Goal: Information Seeking & Learning: Learn about a topic

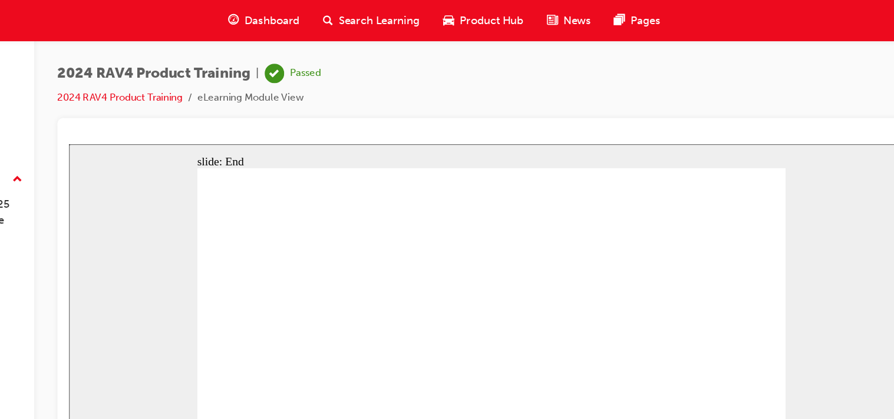
click at [281, 107] on div at bounding box center [521, 111] width 687 height 12
click at [335, 16] on span "Dashboard" at bounding box center [343, 17] width 45 height 14
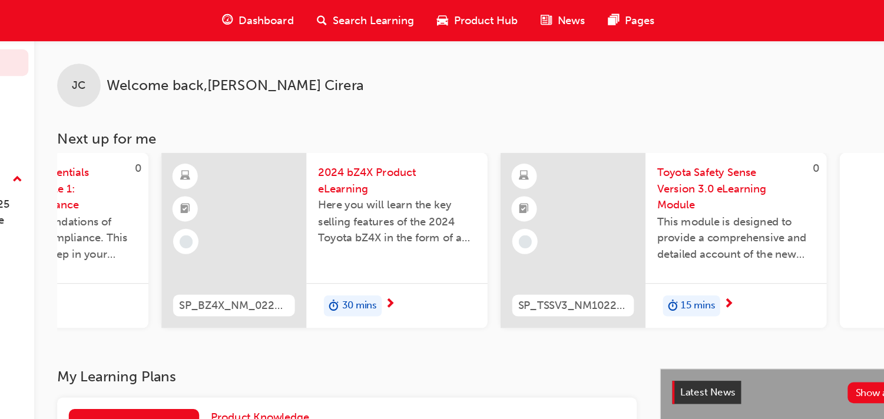
scroll to position [0, 826]
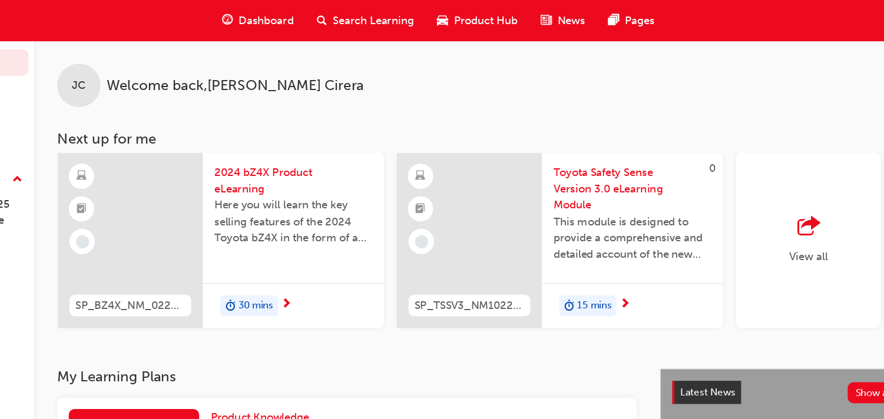
drag, startPoint x: 826, startPoint y: 276, endPoint x: 834, endPoint y: 273, distance: 8.2
click at [834, 273] on div "JC Welcome back , [PERSON_NAME] Next up for me YARIS-PROD-EL 2025 Yaris Hatch P…" at bounding box center [517, 166] width 734 height 267
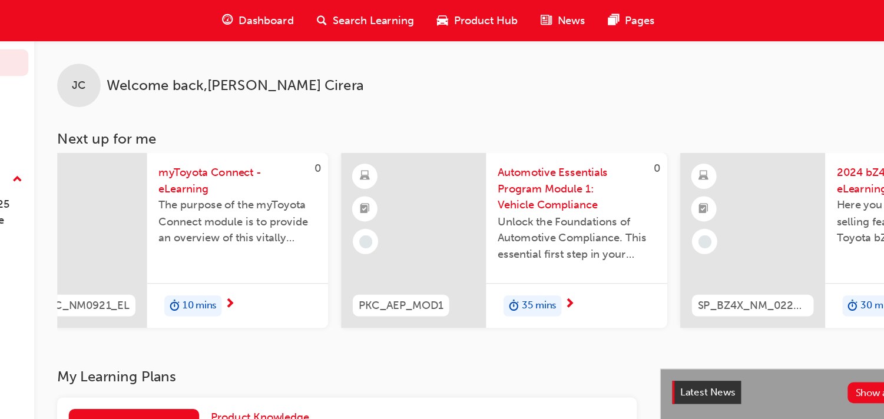
scroll to position [0, 78]
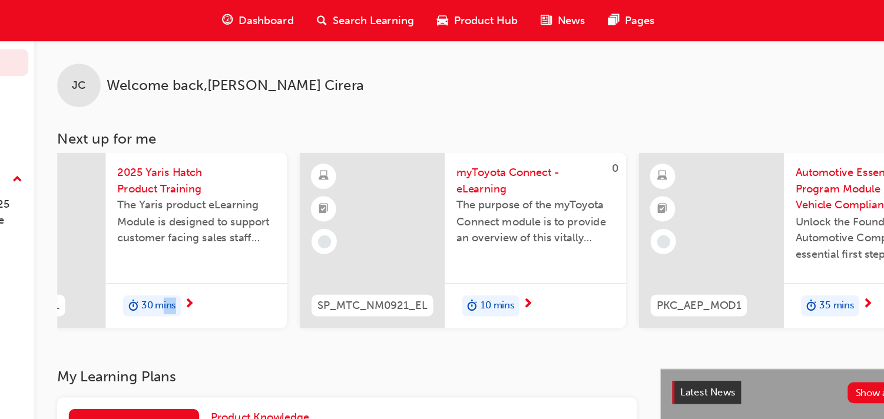
drag, startPoint x: 293, startPoint y: 270, endPoint x: 255, endPoint y: 276, distance: 38.7
click at [255, 276] on div "JC Welcome back , [PERSON_NAME] Next up for me YARIS-PROD-EL 2025 Yaris Hatch P…" at bounding box center [517, 166] width 734 height 267
click at [256, 285] on div "JC Welcome back , [PERSON_NAME] Next up for me YARIS-PROD-EL 2025 Yaris Hatch P…" at bounding box center [517, 166] width 734 height 267
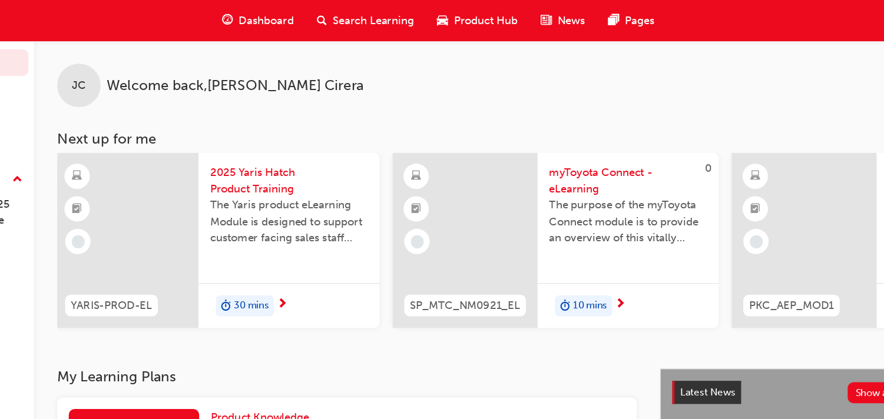
scroll to position [0, 0]
click at [273, 285] on div "JC Welcome back , [PERSON_NAME] Next up for me YARIS-PROD-EL 2025 Yaris Hatch P…" at bounding box center [517, 166] width 734 height 267
click at [327, 19] on span "Dashboard" at bounding box center [338, 17] width 45 height 14
click at [336, 20] on span "Dashboard" at bounding box center [338, 17] width 45 height 14
click at [330, 22] on span "Dashboard" at bounding box center [338, 17] width 45 height 14
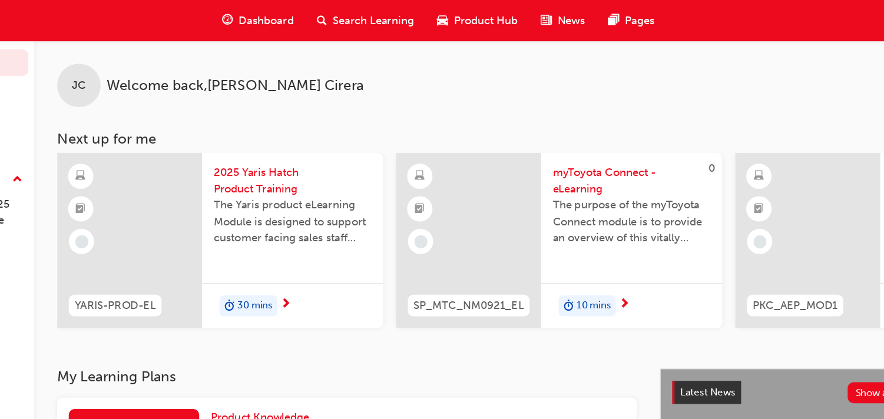
click at [330, 22] on span "Dashboard" at bounding box center [338, 17] width 45 height 14
click at [348, 19] on span "Dashboard" at bounding box center [338, 17] width 45 height 14
click at [413, 18] on span "Search Learning" at bounding box center [426, 17] width 66 height 14
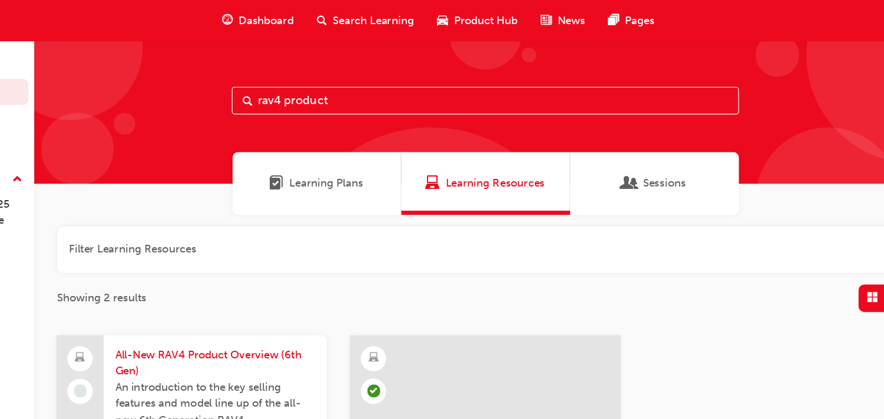
click at [614, 170] on div "Sessions" at bounding box center [654, 149] width 137 height 51
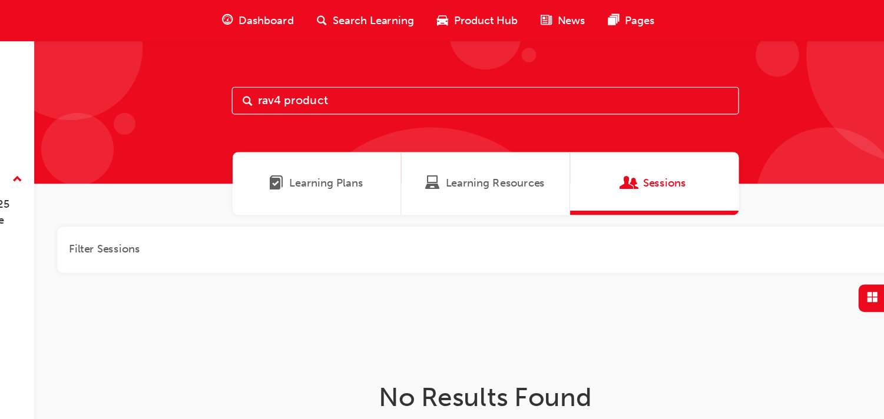
click at [398, 147] on span "Learning Plans" at bounding box center [388, 150] width 60 height 14
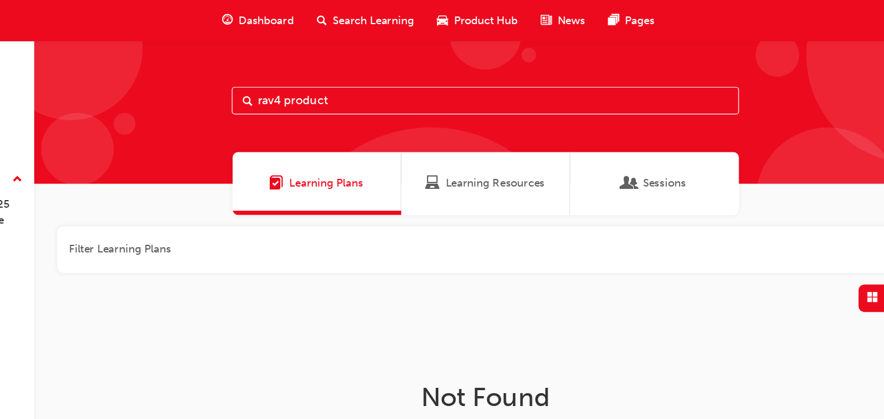
click at [412, 24] on div "Search Learning" at bounding box center [419, 17] width 98 height 24
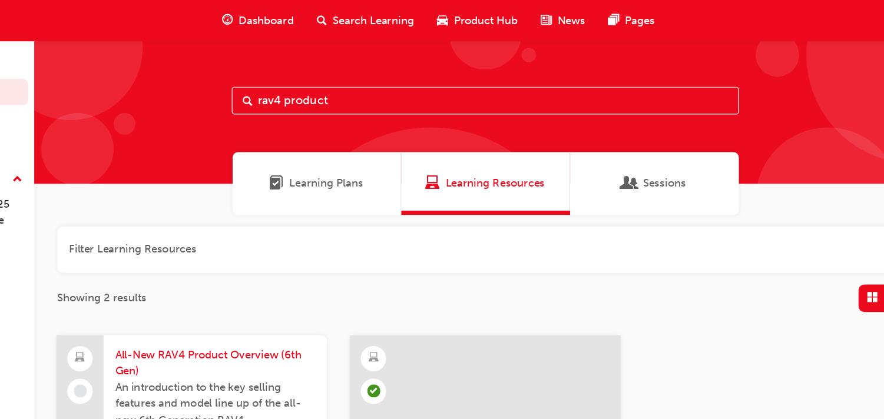
click at [696, 135] on div "Sessions" at bounding box center [654, 149] width 137 height 51
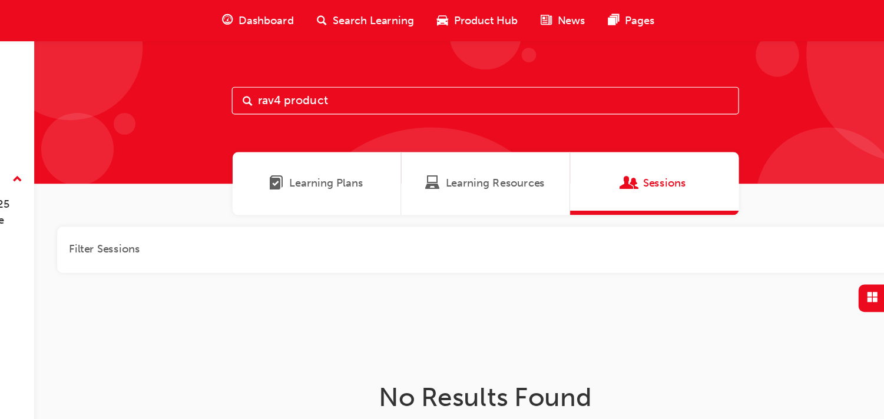
click at [649, 82] on input "rav4 product" at bounding box center [517, 82] width 412 height 22
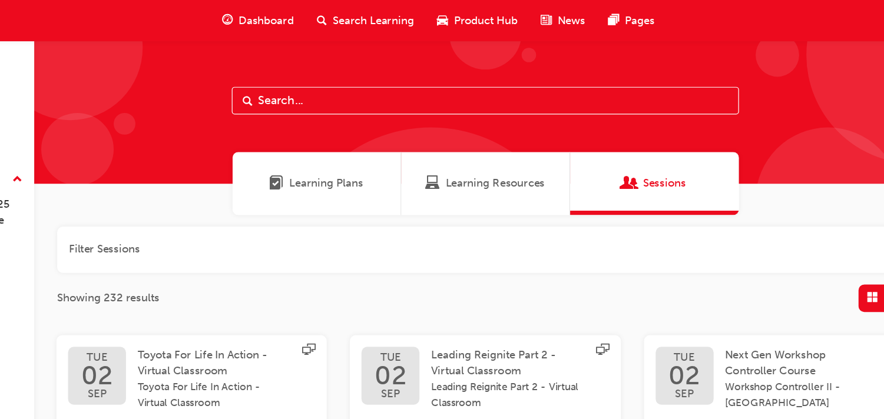
click at [341, 25] on div "Dashboard" at bounding box center [331, 17] width 77 height 24
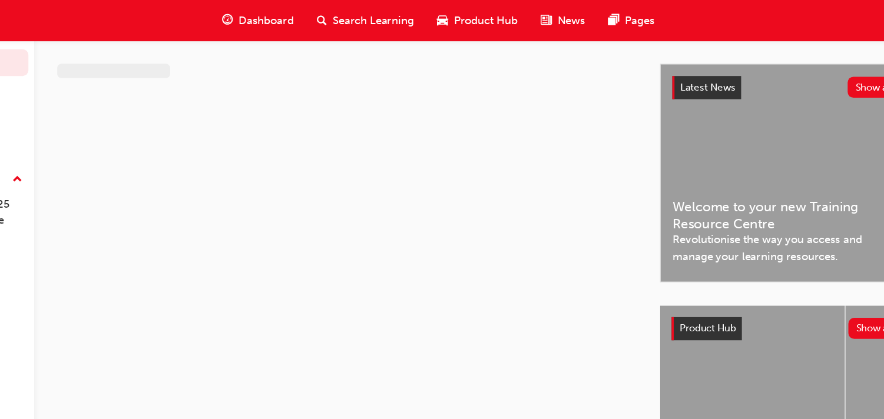
click at [341, 25] on div "Dashboard" at bounding box center [331, 17] width 77 height 24
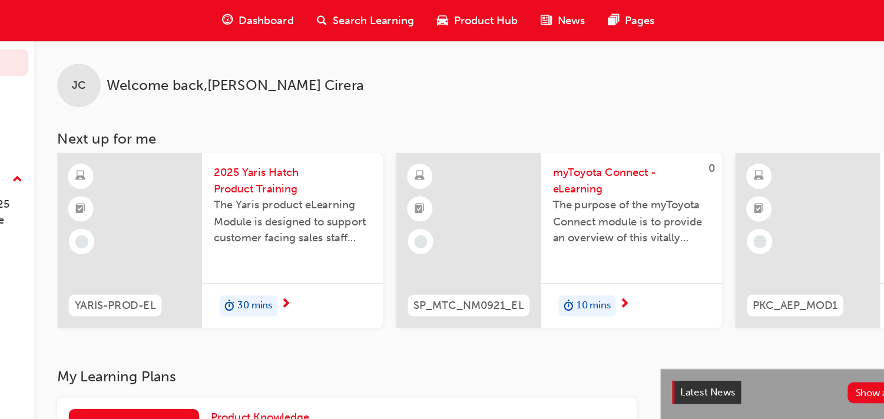
click at [341, 25] on div "Dashboard" at bounding box center [331, 17] width 77 height 24
click at [330, 246] on span "30 mins" at bounding box center [330, 249] width 28 height 14
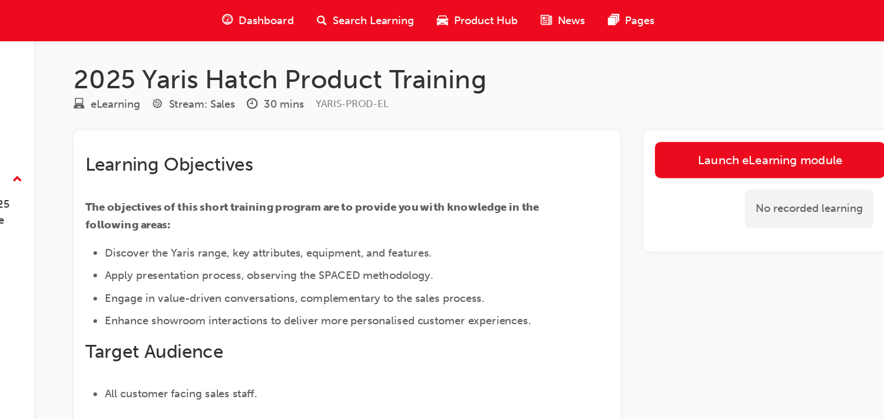
click at [320, 21] on span "Dashboard" at bounding box center [338, 17] width 45 height 14
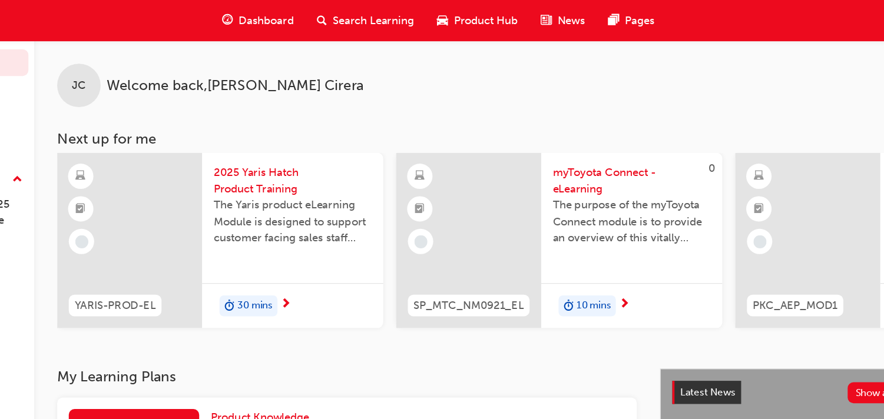
click at [422, 12] on span "Search Learning" at bounding box center [426, 17] width 66 height 14
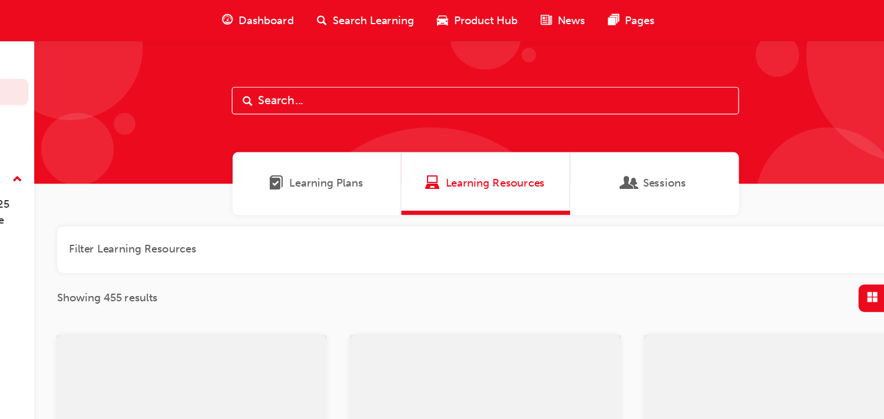
click at [398, 76] on input "text" at bounding box center [517, 82] width 412 height 22
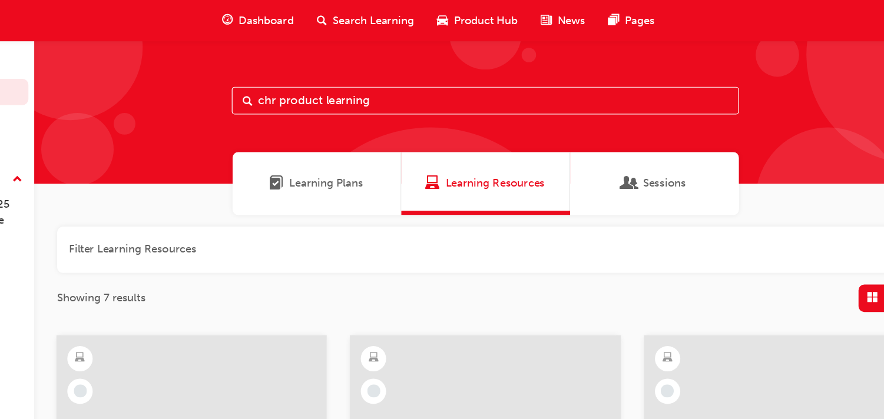
type input "chr product learning"
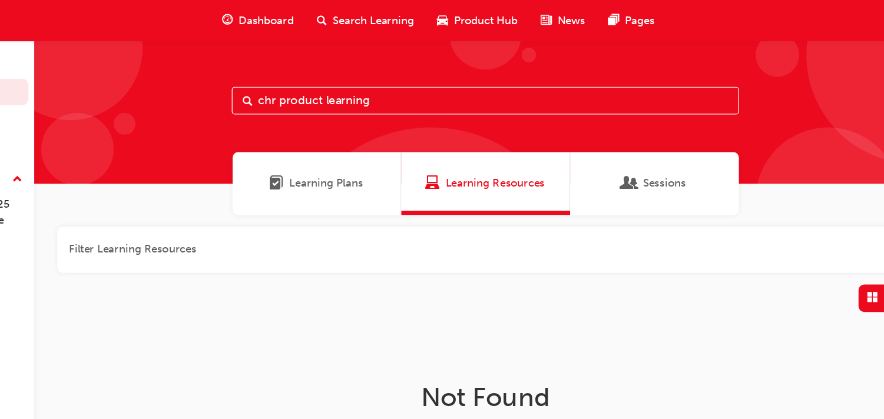
click at [699, 141] on div "Sessions" at bounding box center [654, 149] width 137 height 51
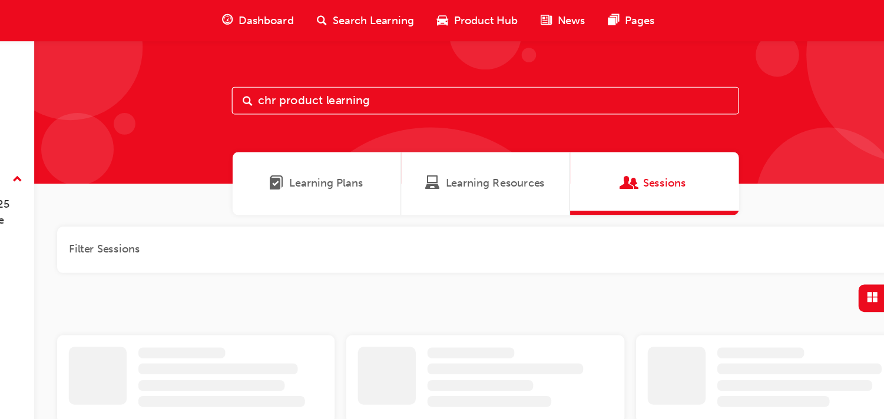
click at [737, 143] on div "Learning Plans Learning Resources Sessions" at bounding box center [517, 149] width 734 height 51
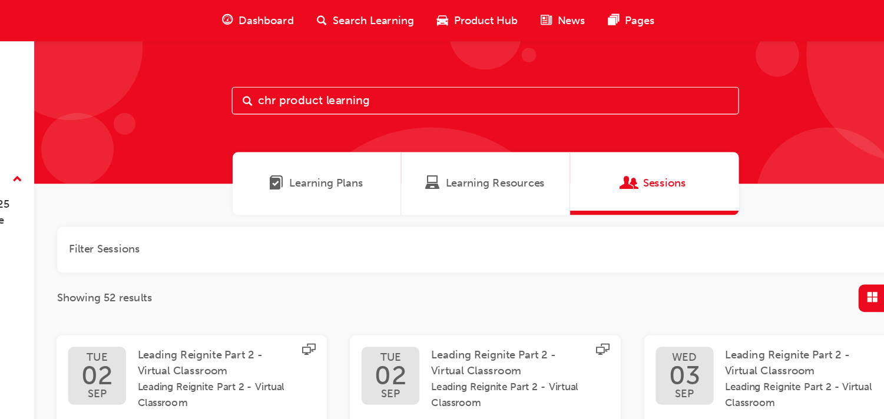
click at [744, 184] on button "button" at bounding box center [517, 203] width 696 height 38
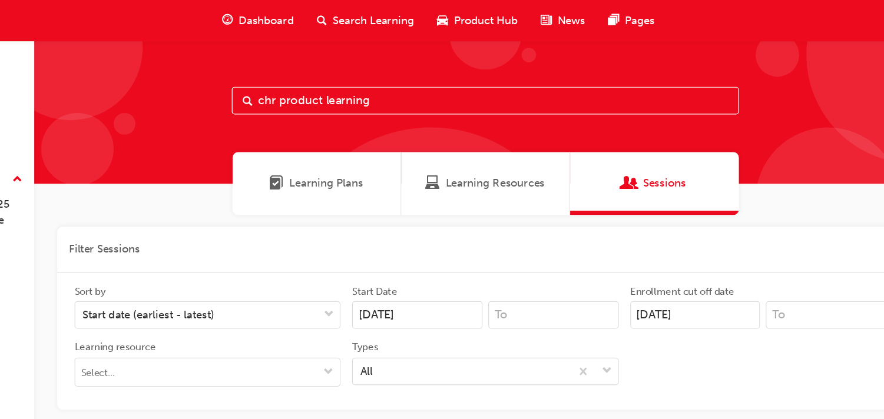
drag, startPoint x: 845, startPoint y: 120, endPoint x: 822, endPoint y: 71, distance: 53.8
click at [822, 71] on div at bounding box center [866, 44] width 177 height 177
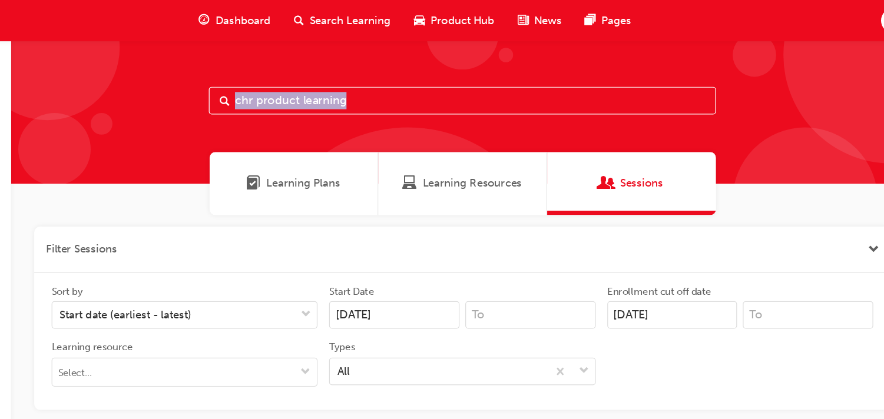
drag, startPoint x: 822, startPoint y: 71, endPoint x: 892, endPoint y: 75, distance: 69.7
click at [884, 75] on html "Your version of Internet Explorer is outdated and not supported. Please upgrade…" at bounding box center [442, 209] width 884 height 419
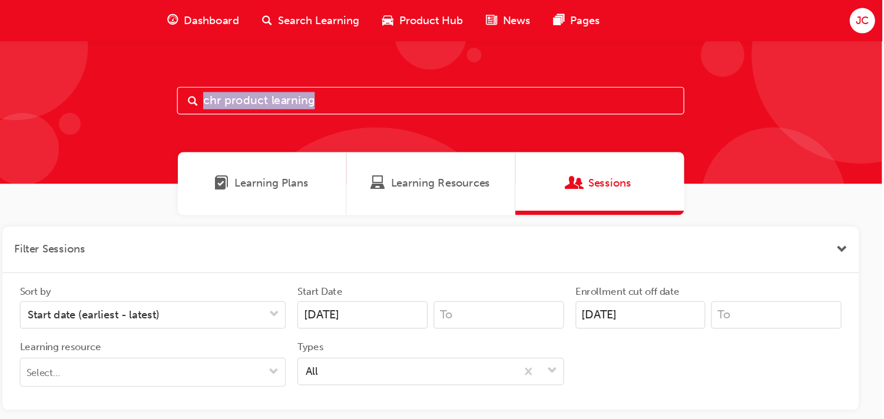
click at [860, 77] on div at bounding box center [866, 44] width 177 height 177
click at [538, 95] on div "chr product learning" at bounding box center [517, 91] width 734 height 117
click at [485, 74] on input "chr product learning" at bounding box center [517, 82] width 412 height 22
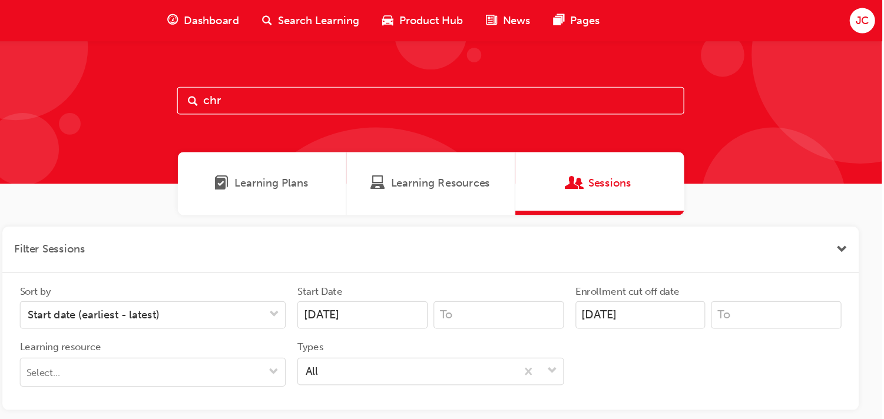
type input "chr"
click at [300, 86] on div "chr" at bounding box center [517, 91] width 734 height 117
click at [742, 108] on div "chr" at bounding box center [517, 91] width 734 height 117
click at [395, 22] on span "Search Learning" at bounding box center [426, 17] width 66 height 14
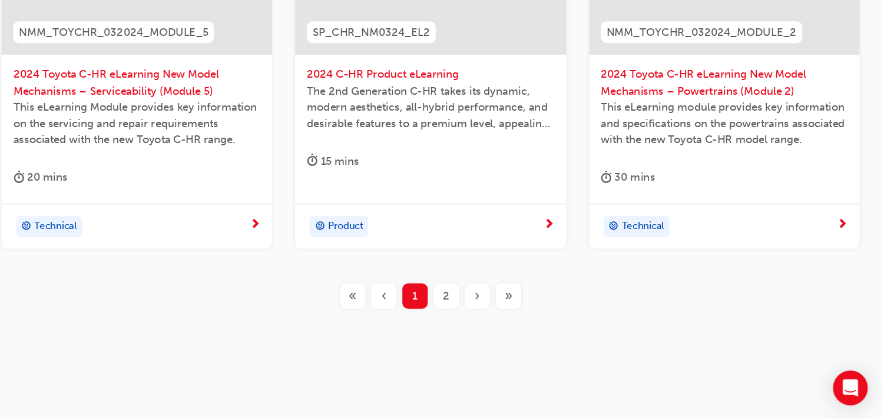
scroll to position [581, 0]
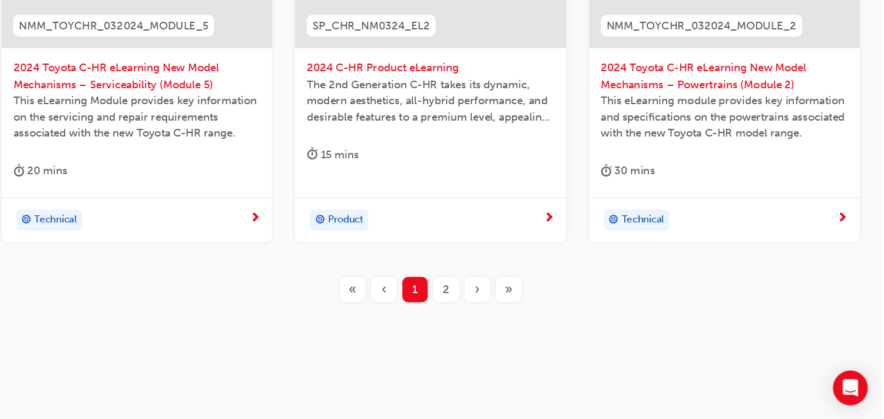
click at [525, 310] on div "2" at bounding box center [530, 313] width 21 height 21
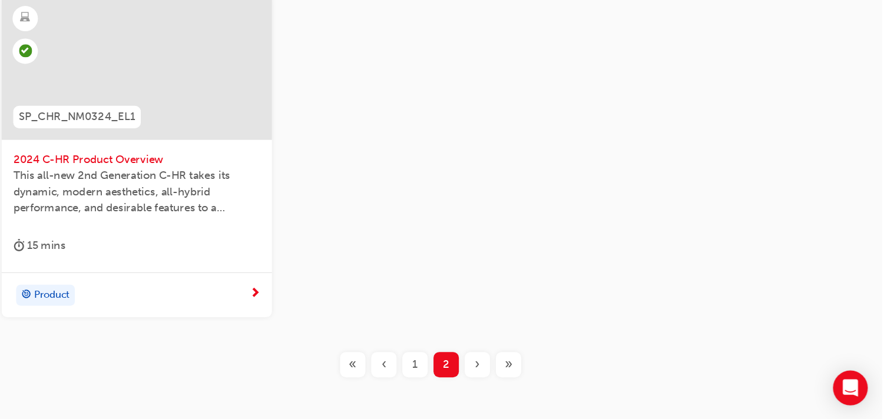
scroll to position [205, 0]
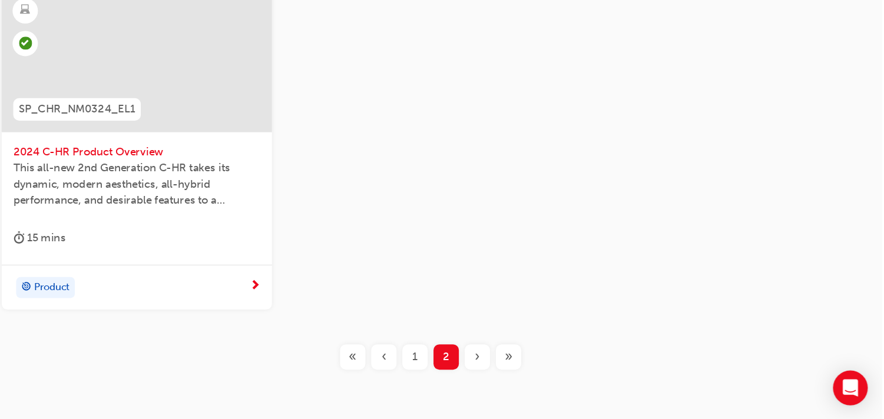
click at [229, 168] on span "SP_CHR_NM0324_EL1" at bounding box center [230, 167] width 94 height 14
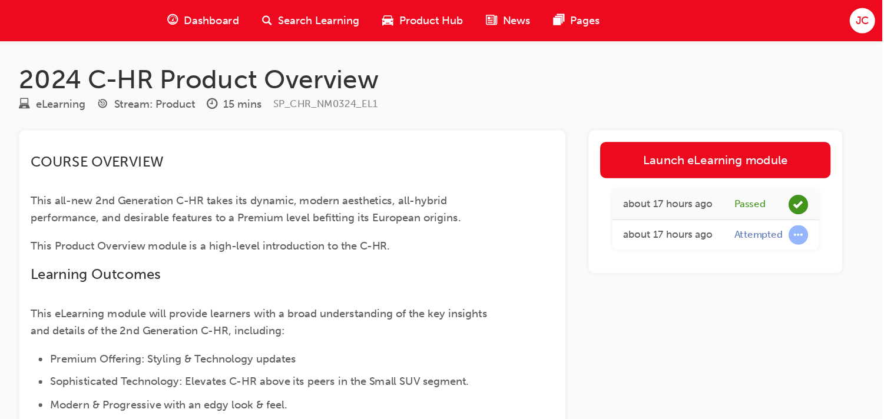
click at [410, 28] on div "Search Learning" at bounding box center [419, 17] width 98 height 24
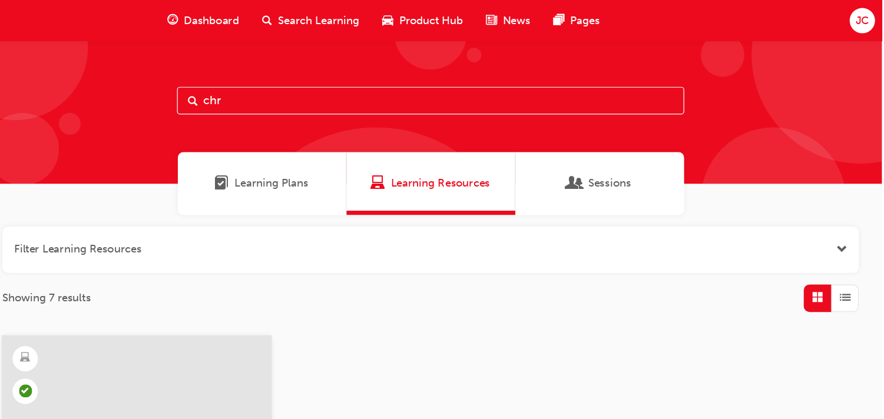
click at [387, 75] on input "chr" at bounding box center [517, 82] width 412 height 22
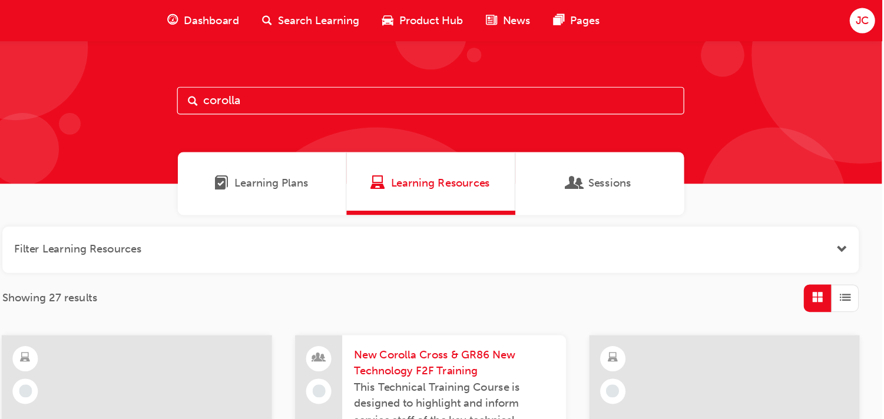
click at [407, 80] on input "corolla" at bounding box center [517, 82] width 412 height 22
type input "chr"
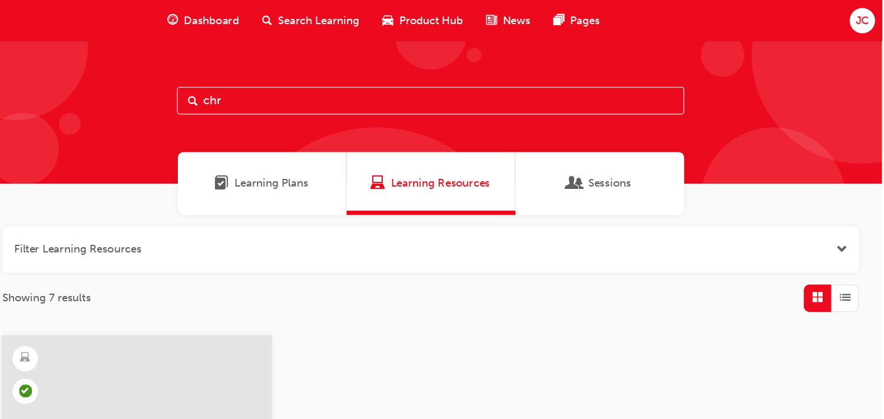
click at [372, 302] on div at bounding box center [278, 332] width 220 height 118
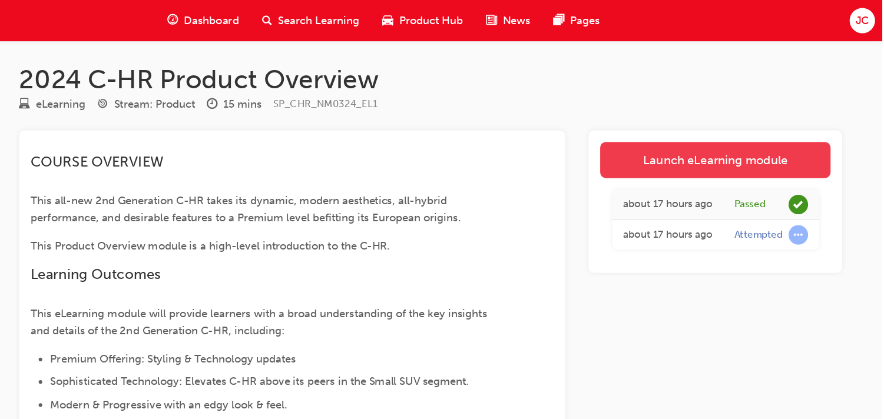
click at [710, 143] on link "Launch eLearning module" at bounding box center [748, 129] width 187 height 29
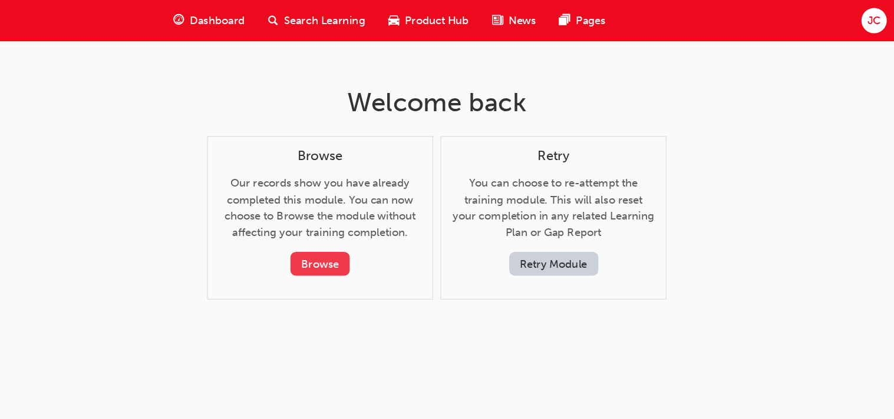
click at [444, 219] on button "Browse" at bounding box center [427, 214] width 48 height 19
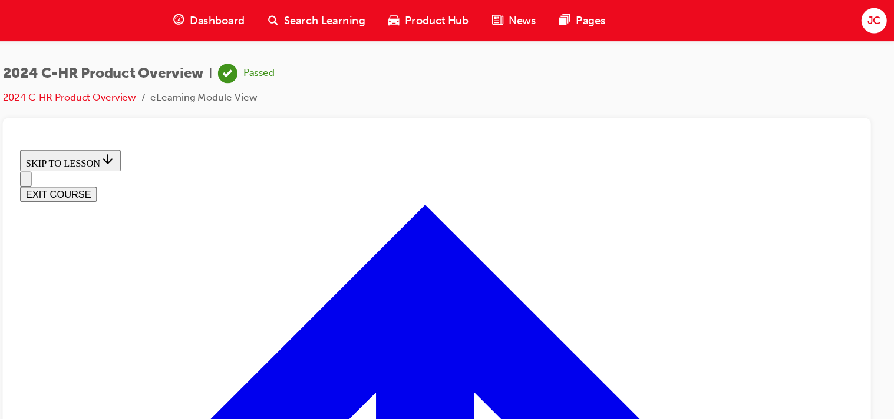
scroll to position [547, 0]
click at [870, 273] on div at bounding box center [522, 255] width 706 height 319
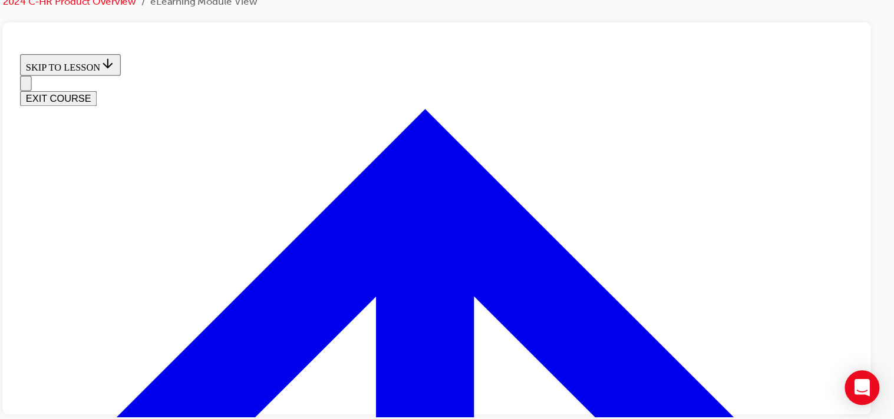
click at [81, 82] on button "EXIT COURSE" at bounding box center [50, 88] width 62 height 12
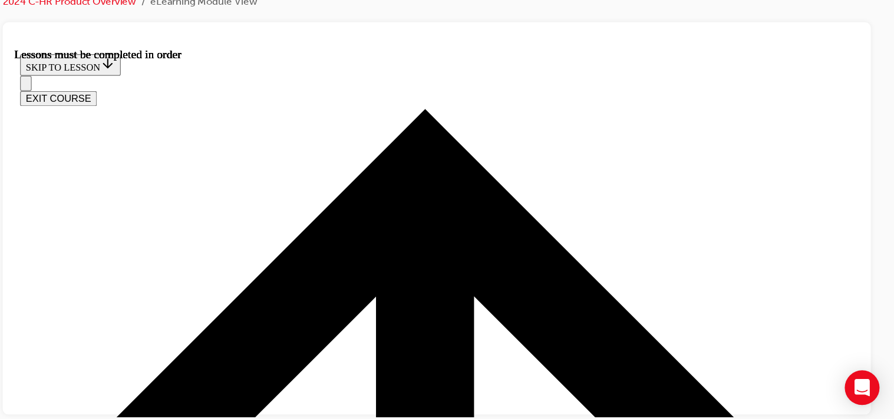
scroll to position [0, 0]
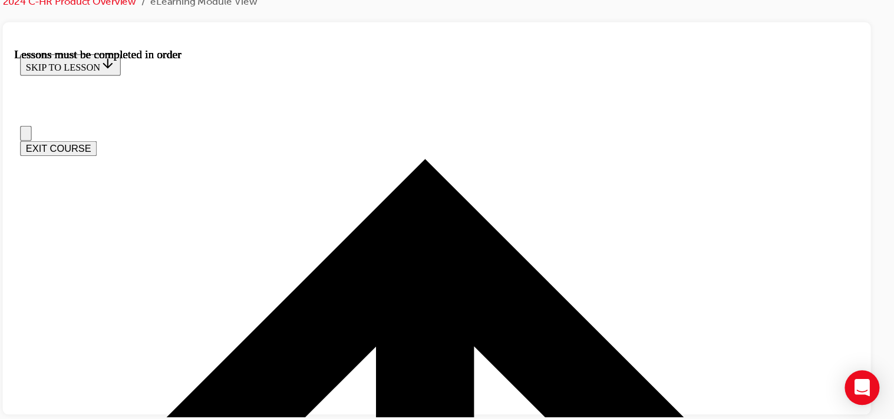
drag, startPoint x: 405, startPoint y: 68, endPoint x: 328, endPoint y: 72, distance: 77.3
drag, startPoint x: 357, startPoint y: 52, endPoint x: 350, endPoint y: 58, distance: 9.2
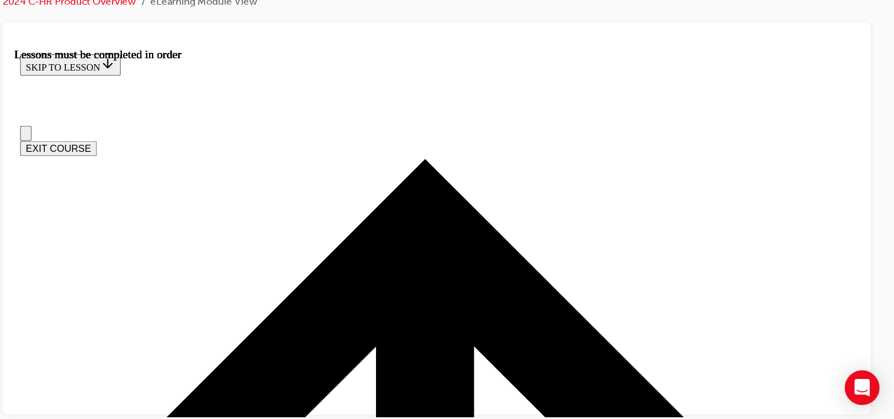
drag, startPoint x: 295, startPoint y: 88, endPoint x: 282, endPoint y: 89, distance: 12.4
drag, startPoint x: 315, startPoint y: 57, endPoint x: 319, endPoint y: 74, distance: 16.9
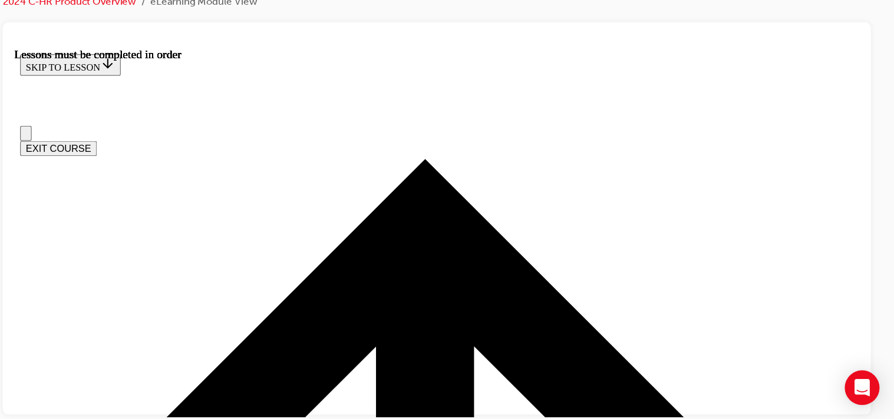
click at [24, 120] on icon "Open navigation menu" at bounding box center [24, 120] width 0 height 0
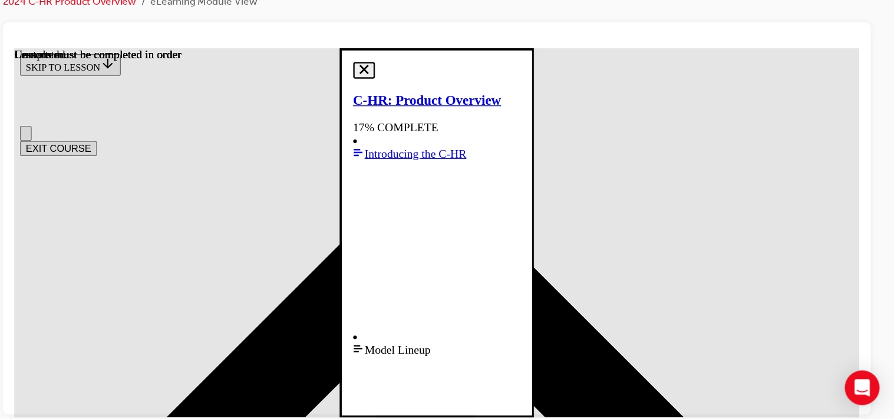
click at [290, 288] on div "Model Lineup This lesson is currently unavailable Lessons must be completed in …" at bounding box center [358, 373] width 136 height 170
click at [426, 288] on div "Model Lineup This lesson is currently unavailable Lessons must be completed in …" at bounding box center [358, 373] width 136 height 170
click at [353, 288] on span "Model Lineup" at bounding box center [326, 293] width 54 height 10
click at [299, 288] on span "Model Lineup" at bounding box center [326, 293] width 54 height 10
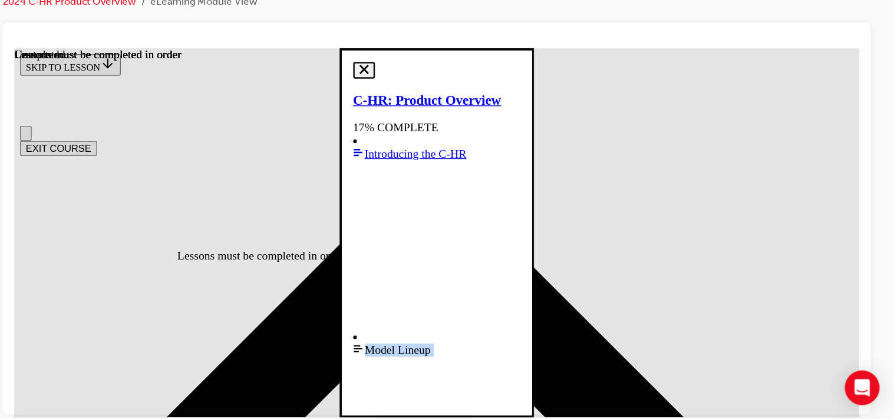
drag, startPoint x: 251, startPoint y: 226, endPoint x: 180, endPoint y: 209, distance: 73.3
click at [290, 288] on div "Model Lineup This lesson is currently unavailable Lessons must be completed in …" at bounding box center [358, 373] width 136 height 170
drag, startPoint x: 696, startPoint y: 207, endPoint x: 881, endPoint y: 402, distance: 268.7
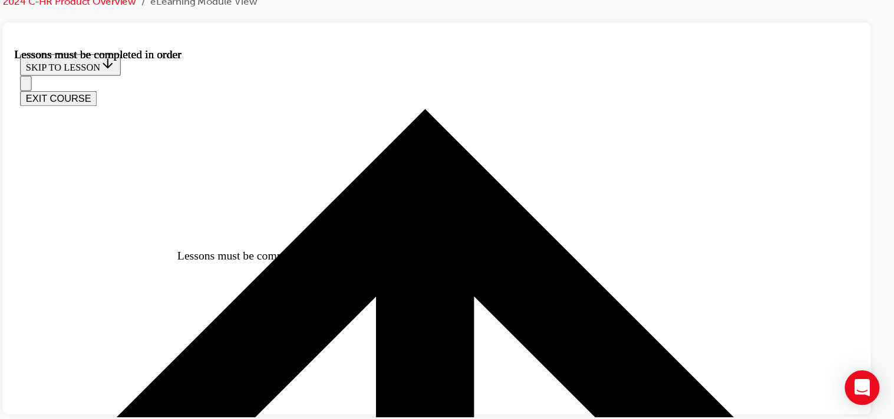
drag, startPoint x: 699, startPoint y: 146, endPoint x: 631, endPoint y: 135, distance: 68.7
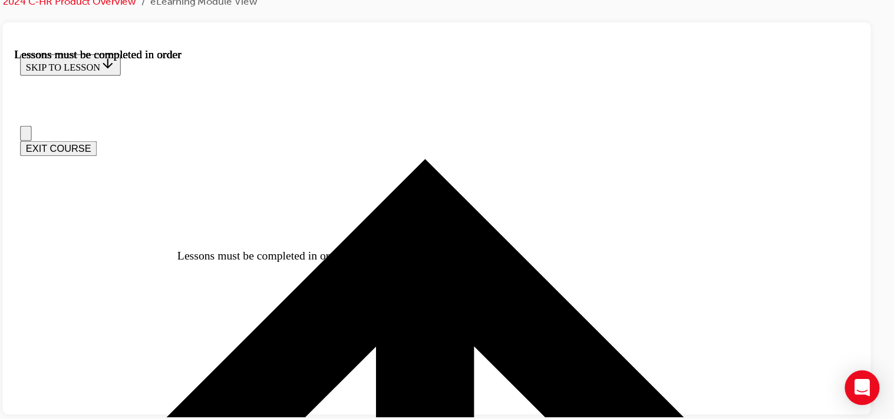
click at [28, 111] on button "Open navigation menu" at bounding box center [23, 117] width 9 height 12
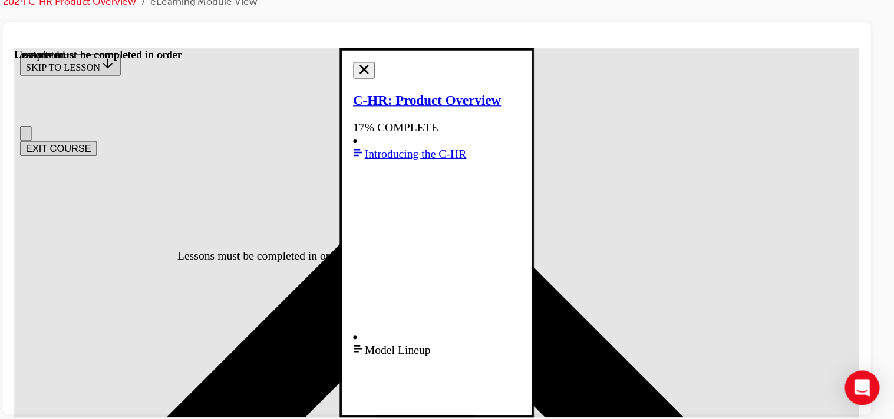
click at [290, 181] on link "Introducing the C-HR" at bounding box center [358, 202] width 136 height 148
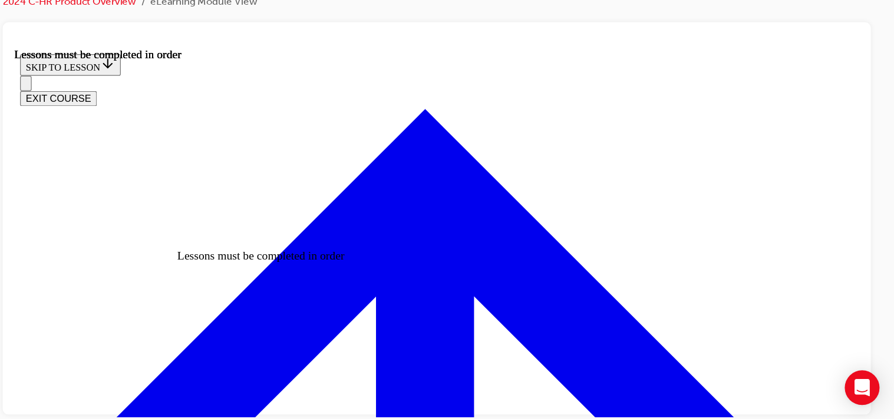
click at [29, 79] on icon "Open navigation menu" at bounding box center [30, 83] width 12 height 8
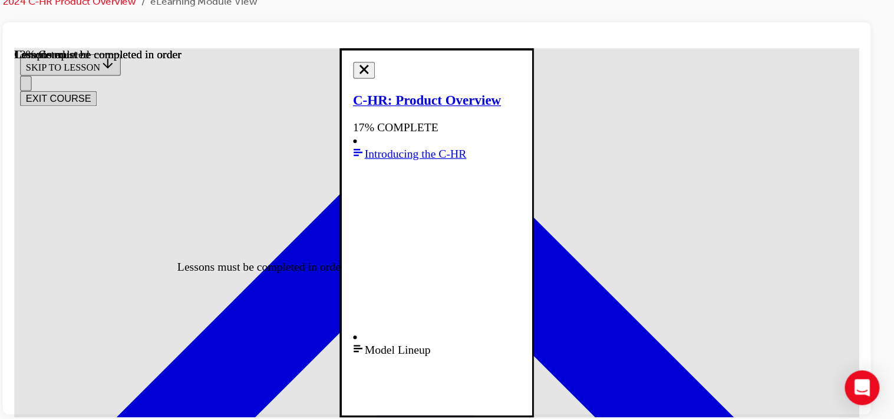
click at [426, 288] on div "Model Lineup This lesson is currently unavailable Lessons must be completed in …" at bounding box center [358, 373] width 136 height 170
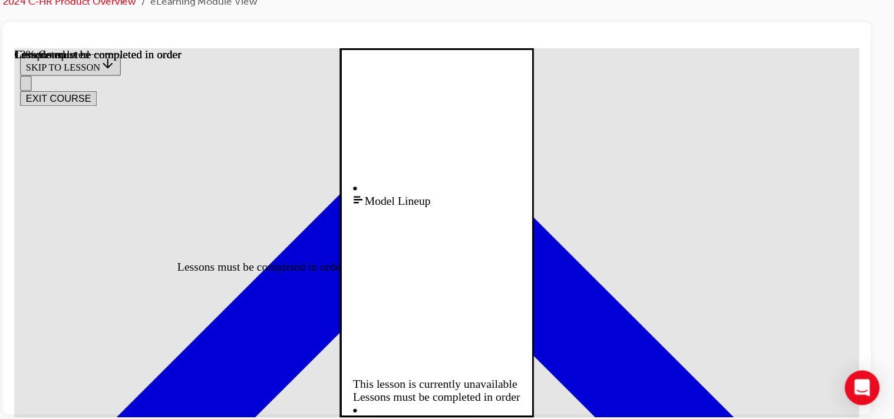
scroll to position [122, 0]
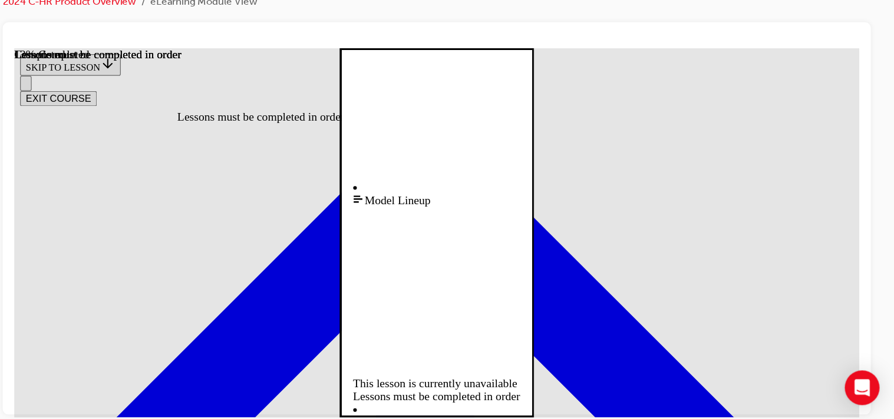
click at [426, 166] on div "Model Lineup This lesson is currently unavailable Lessons must be completed in …" at bounding box center [358, 251] width 136 height 170
click at [290, 166] on div "Model Lineup This lesson is currently unavailable Lessons must be completed in …" at bounding box center [358, 251] width 136 height 170
